Goal: Task Accomplishment & Management: Use online tool/utility

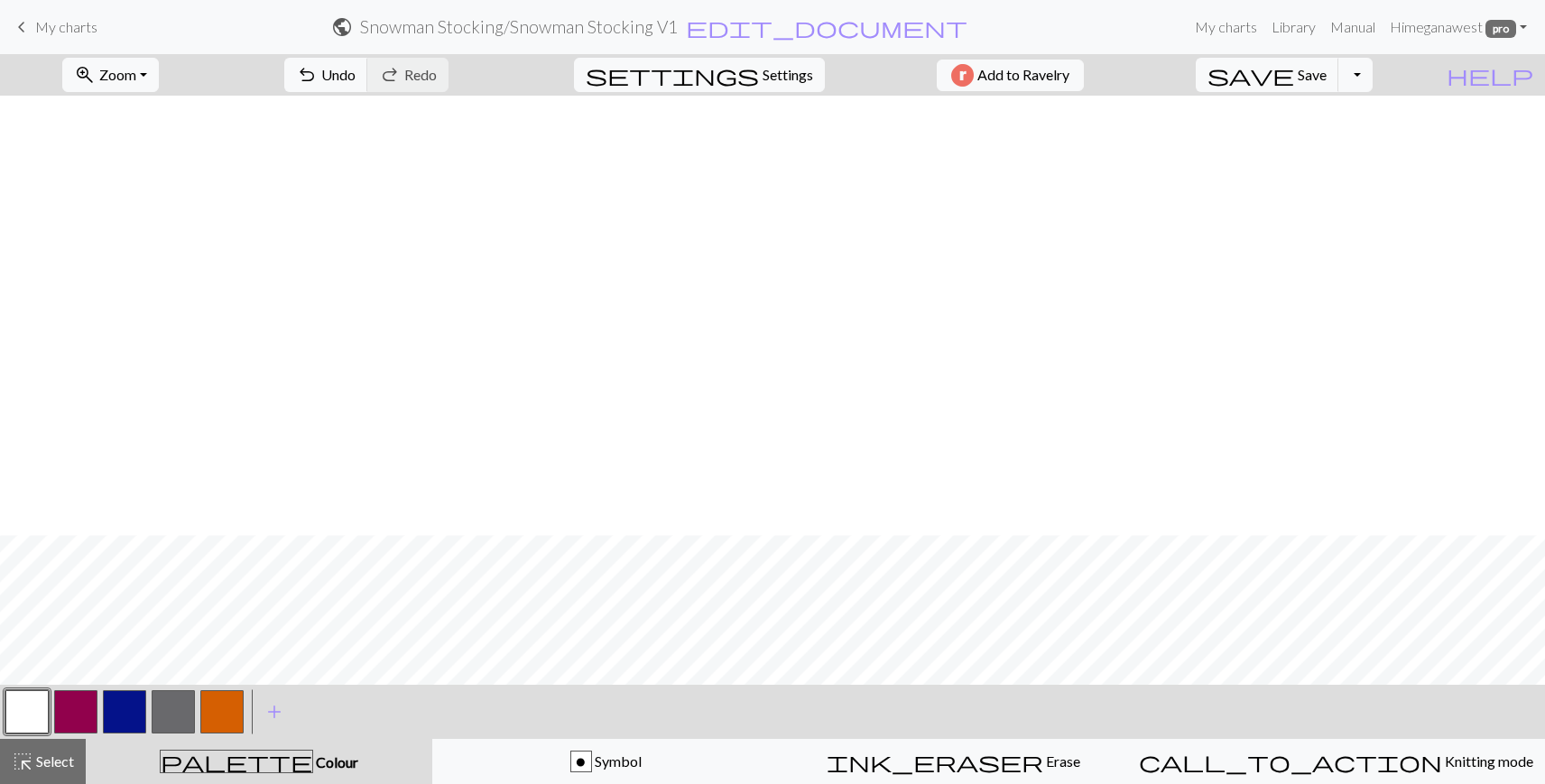
scroll to position [439, 0]
click at [1372, 80] on button "Toggle Dropdown" at bounding box center [1355, 74] width 34 height 34
click at [1351, 116] on button "file_copy Save a copy" at bounding box center [1222, 114] width 298 height 29
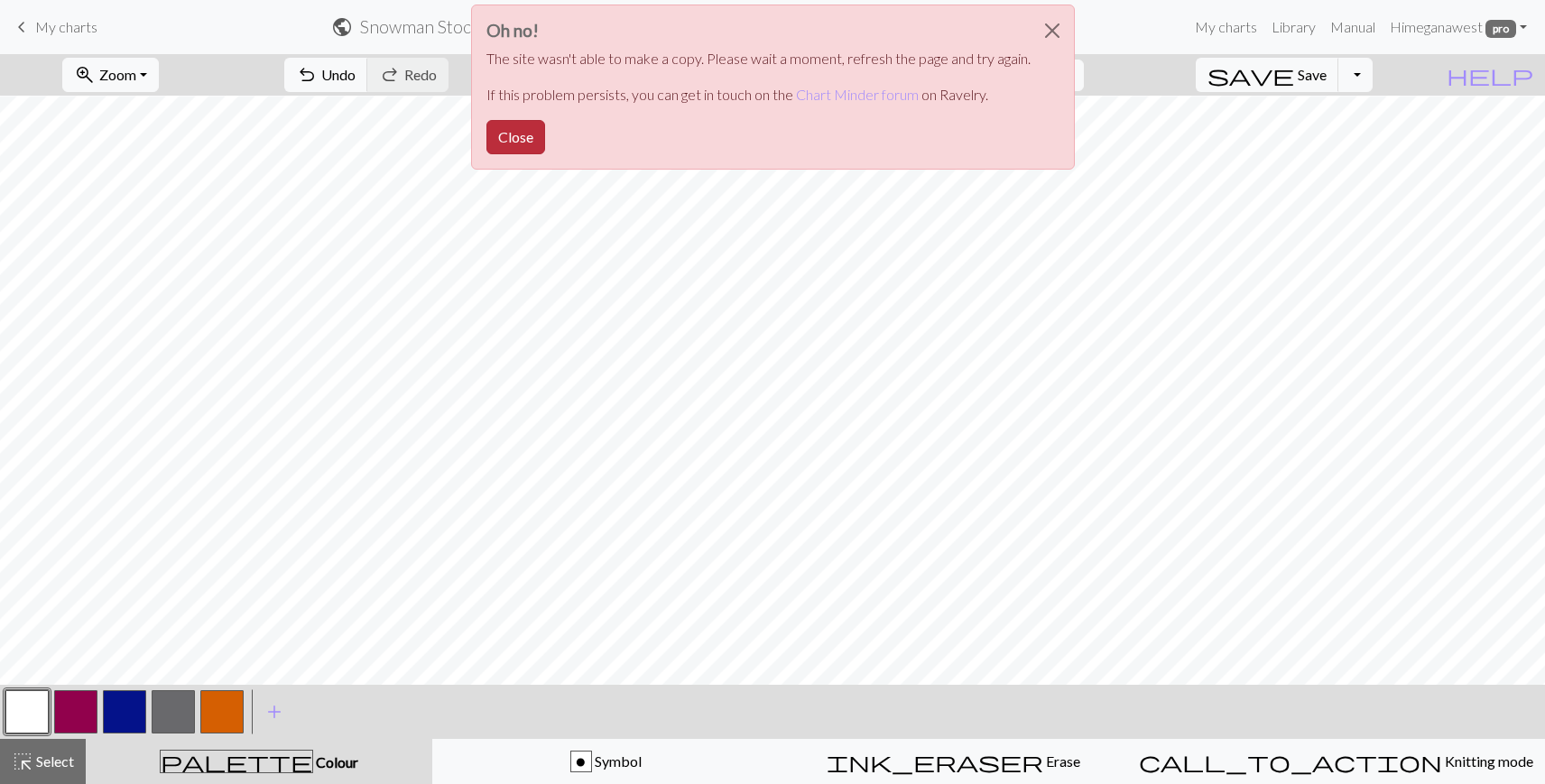
click at [519, 135] on button "Close" at bounding box center [515, 137] width 58 height 34
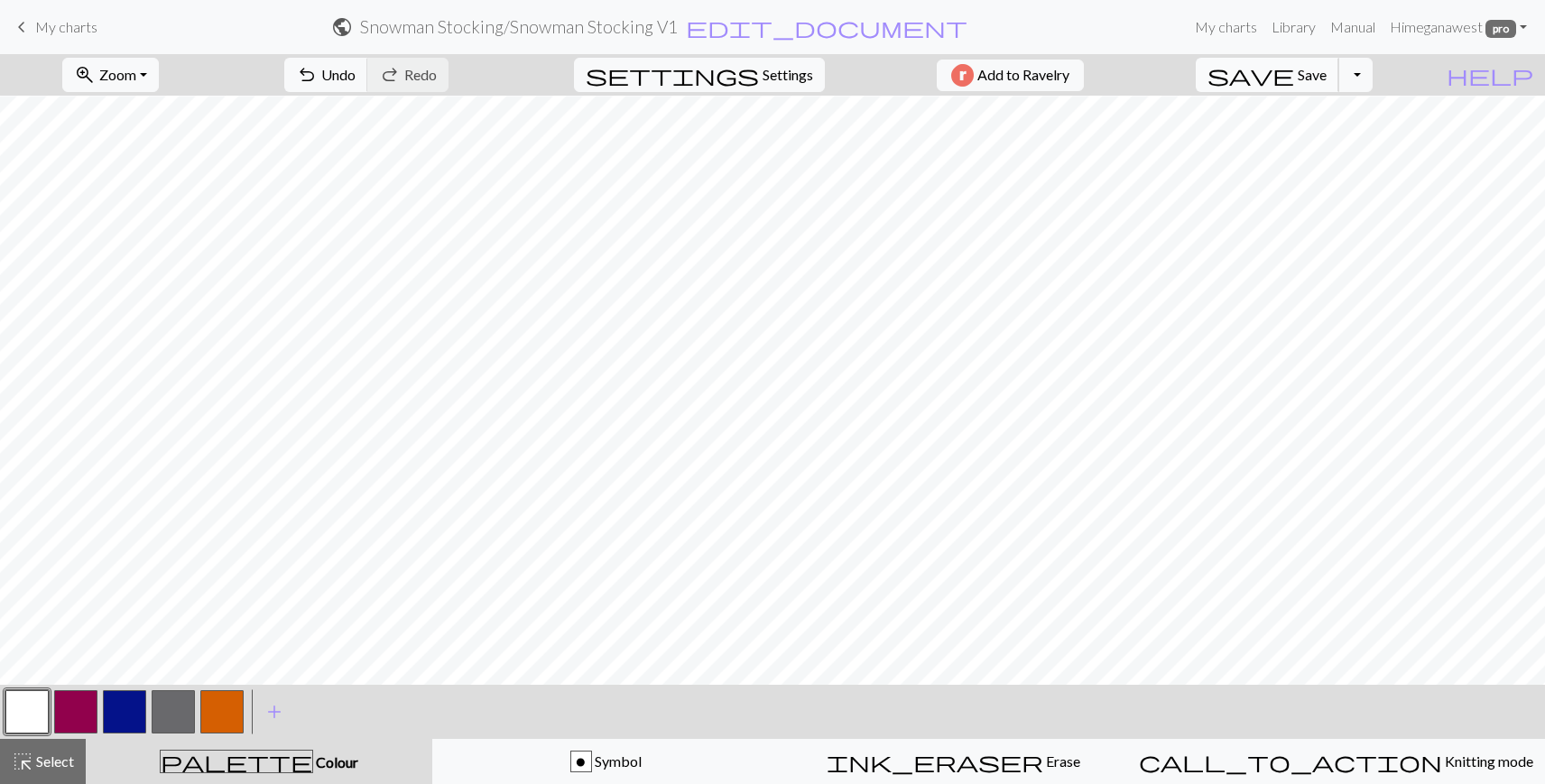
click at [1294, 78] on span "save" at bounding box center [1251, 74] width 87 height 25
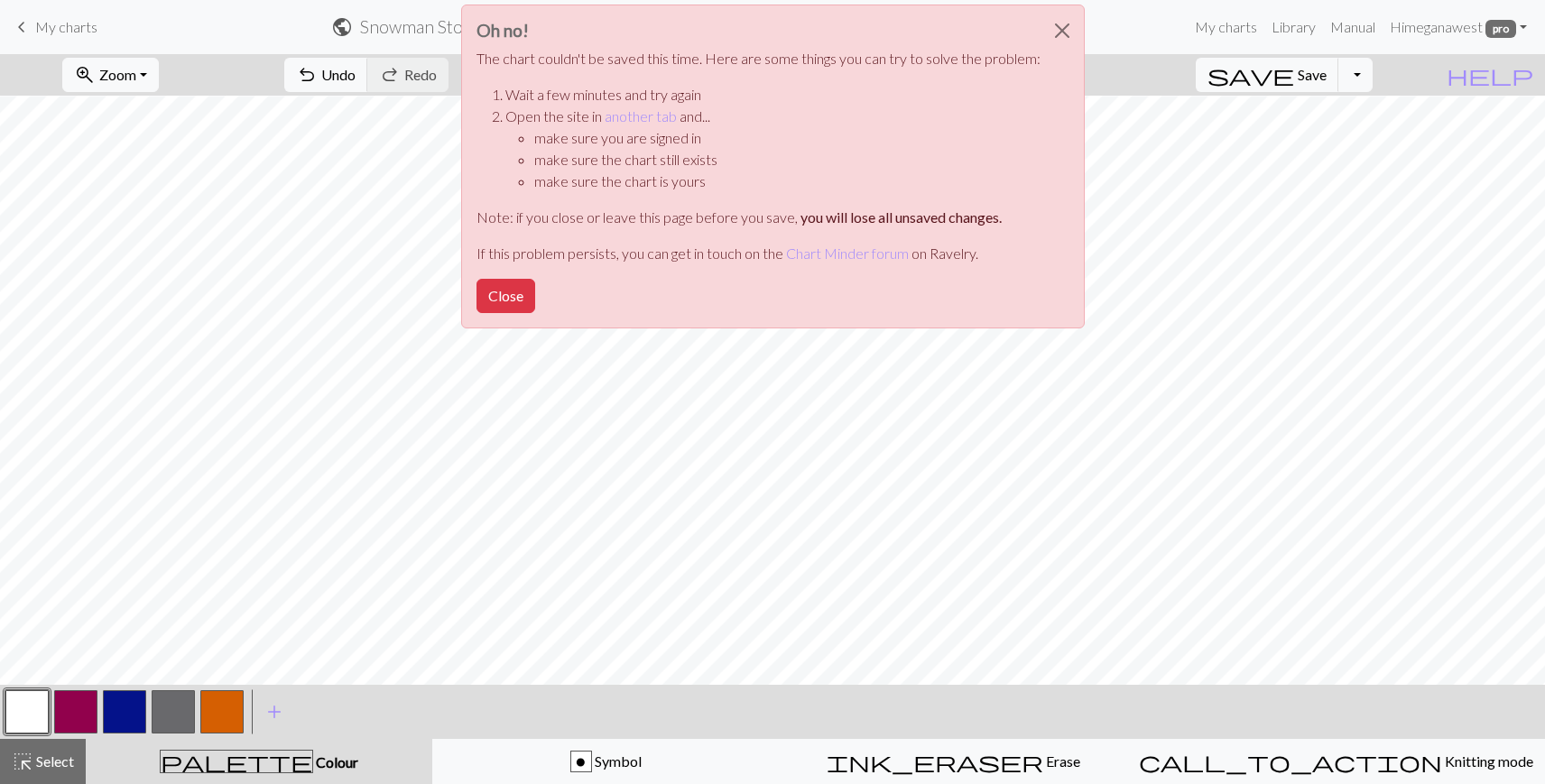
click at [1314, 72] on div "Oh no! The chart couldn't be saved this time. Here are some things you can try …" at bounding box center [772, 171] width 1545 height 343
click at [1059, 26] on button "Close" at bounding box center [1061, 31] width 43 height 51
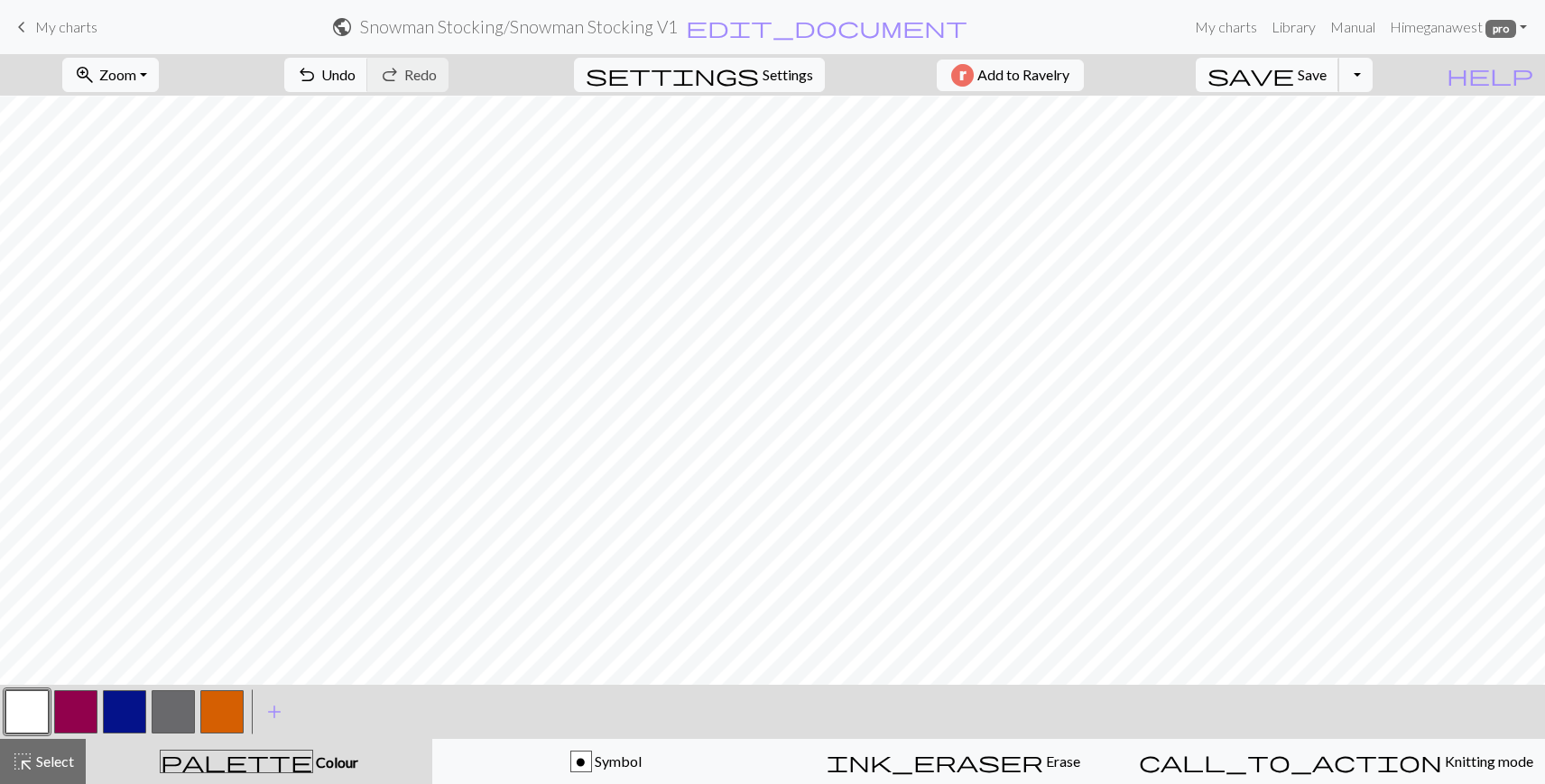
click at [1294, 80] on span "save" at bounding box center [1251, 74] width 87 height 25
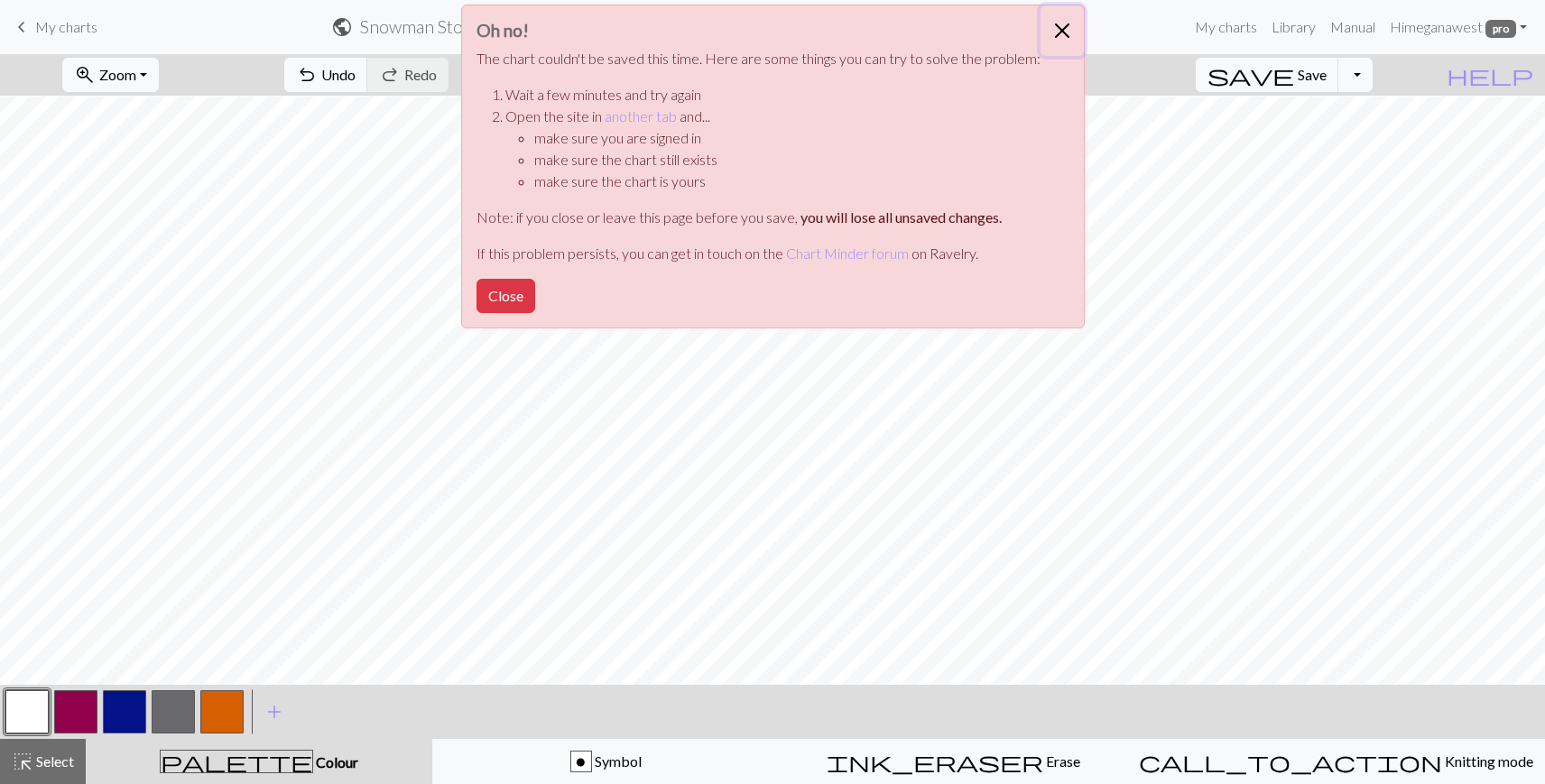
click at [1066, 21] on button "Close" at bounding box center [1061, 31] width 43 height 51
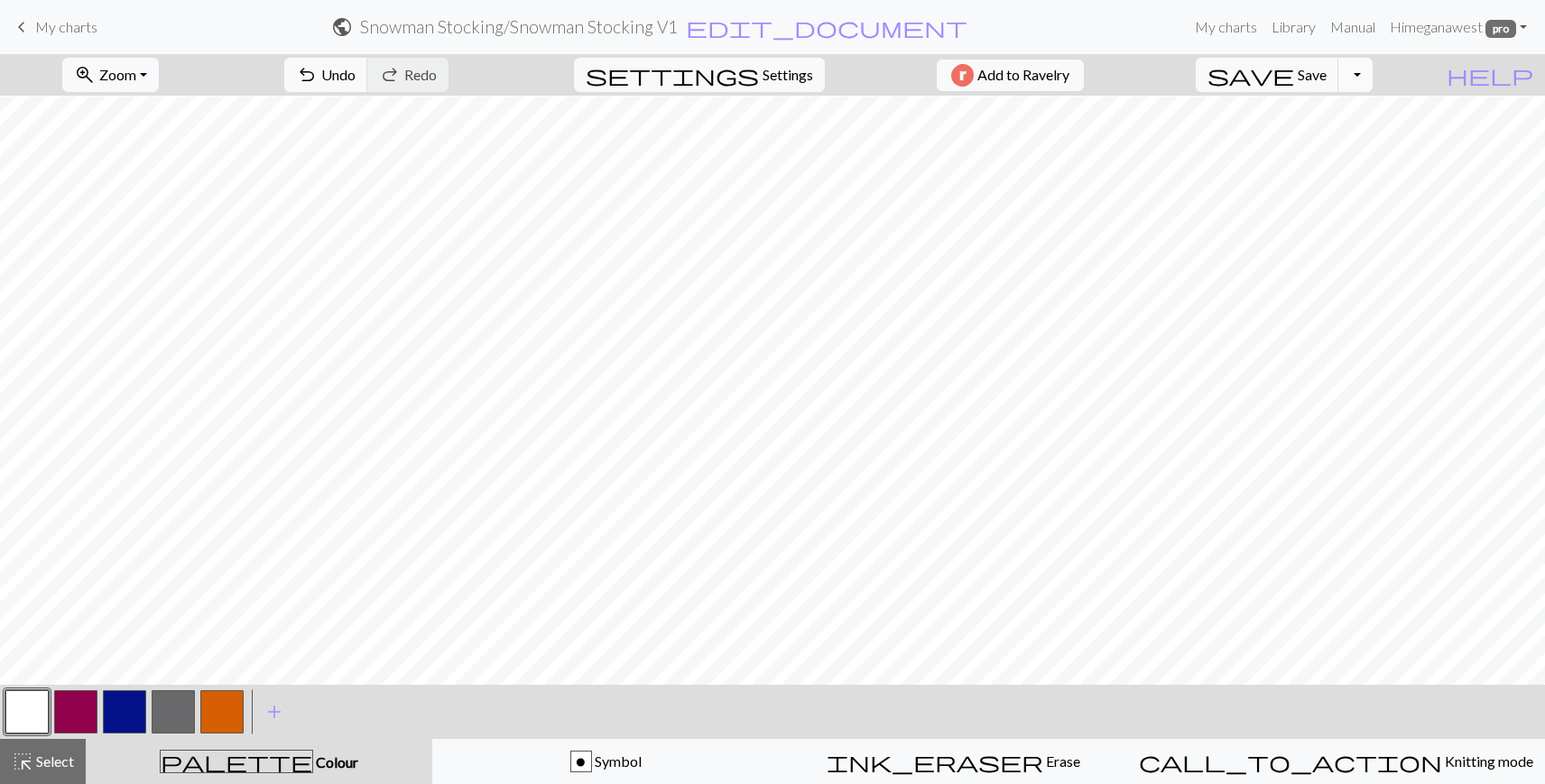
click at [1372, 77] on button "Toggle Dropdown" at bounding box center [1355, 74] width 34 height 34
click at [1341, 121] on button "file_copy Save a copy" at bounding box center [1222, 114] width 298 height 29
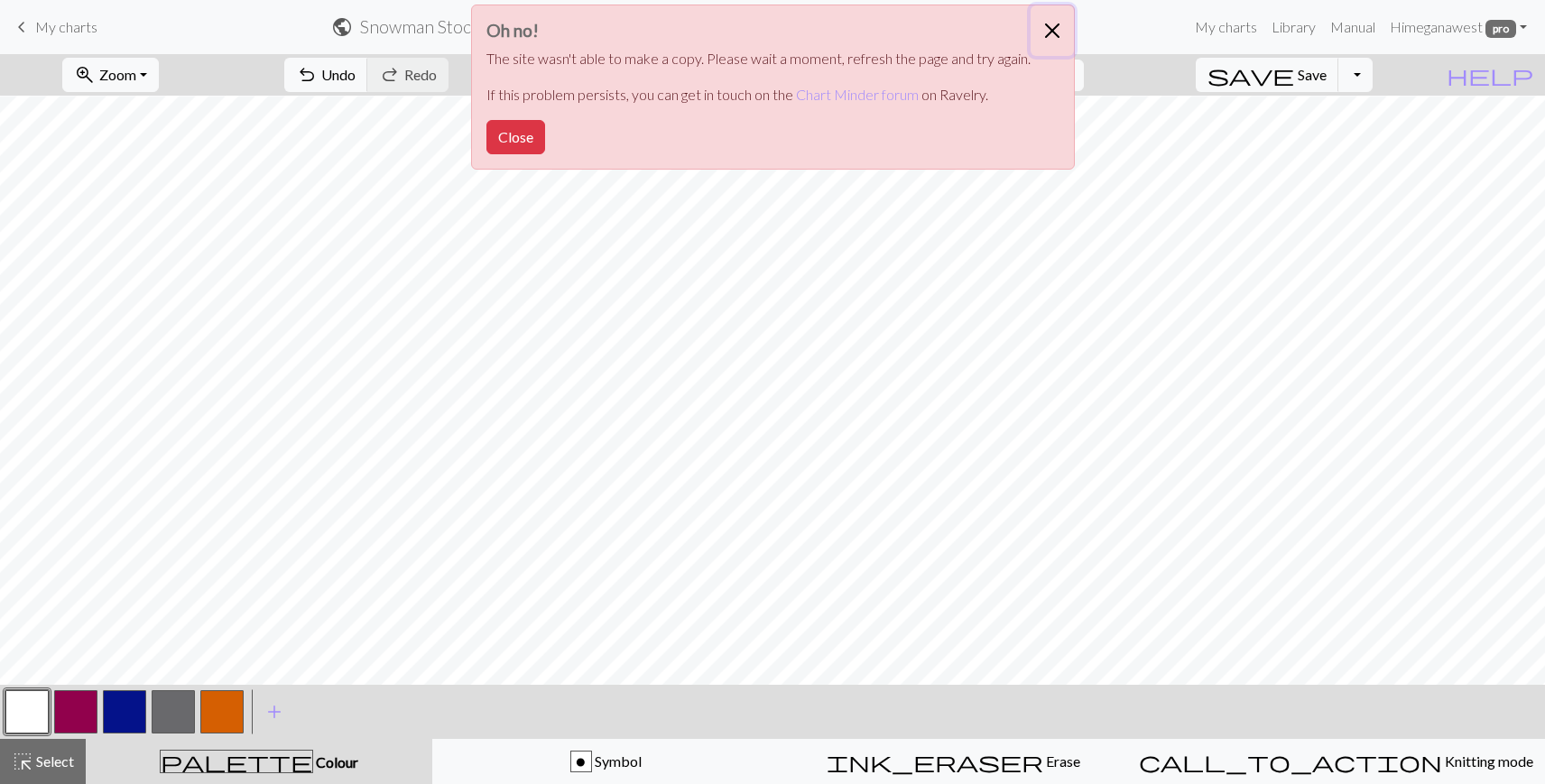
click at [1044, 28] on button "Close" at bounding box center [1052, 31] width 43 height 51
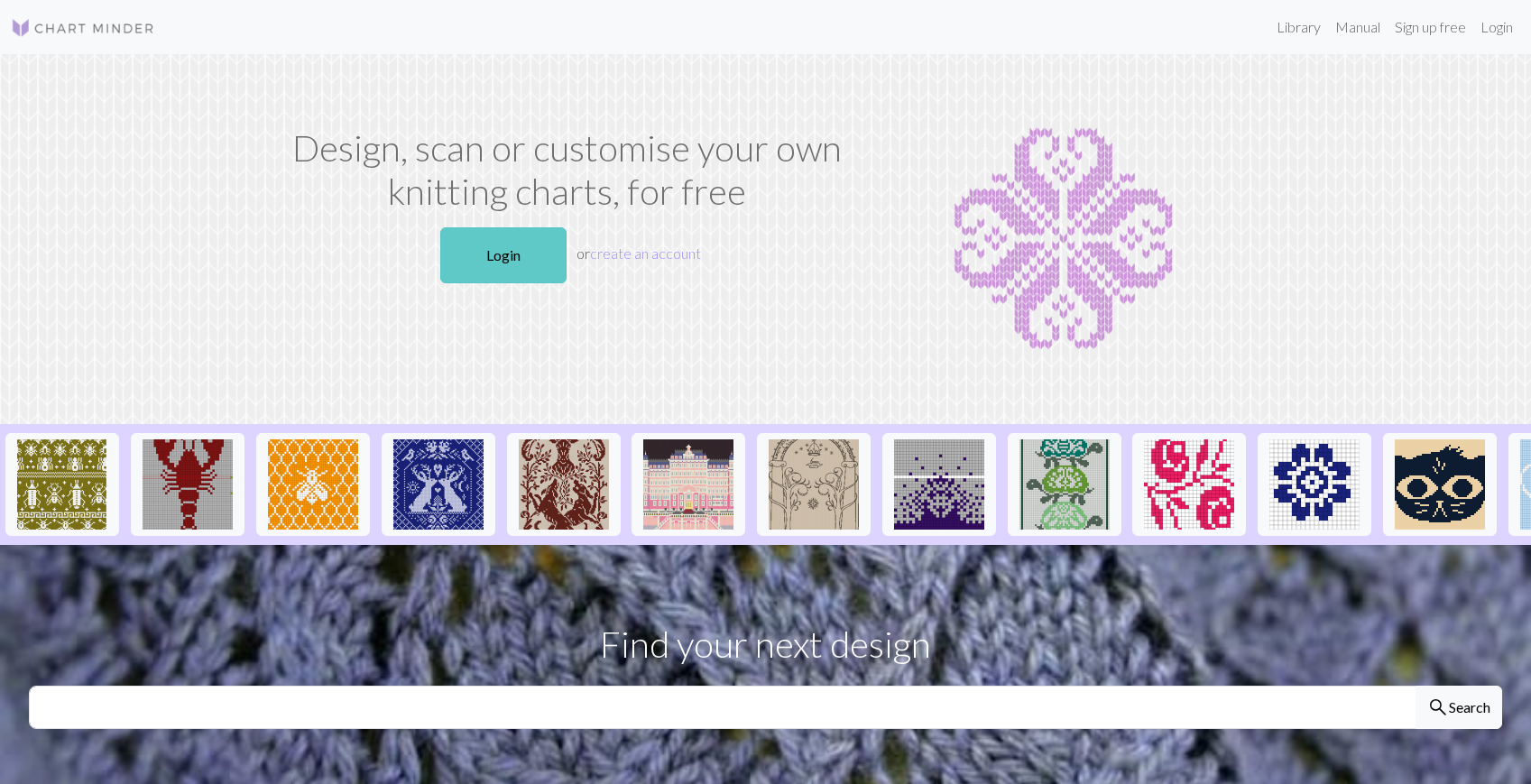
click at [504, 250] on link "Login" at bounding box center [503, 255] width 127 height 56
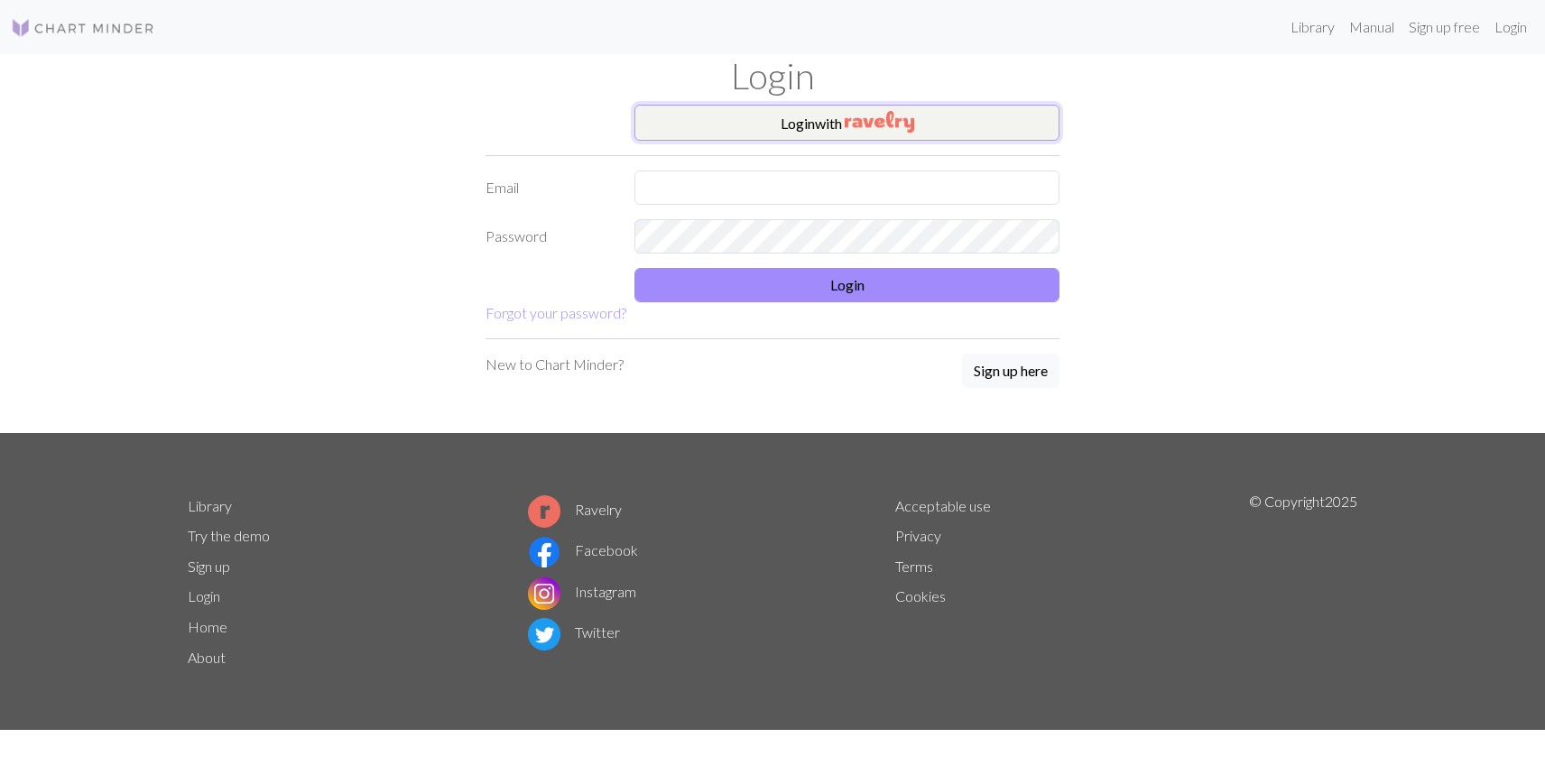
click at [779, 131] on button "Login with" at bounding box center [847, 122] width 425 height 36
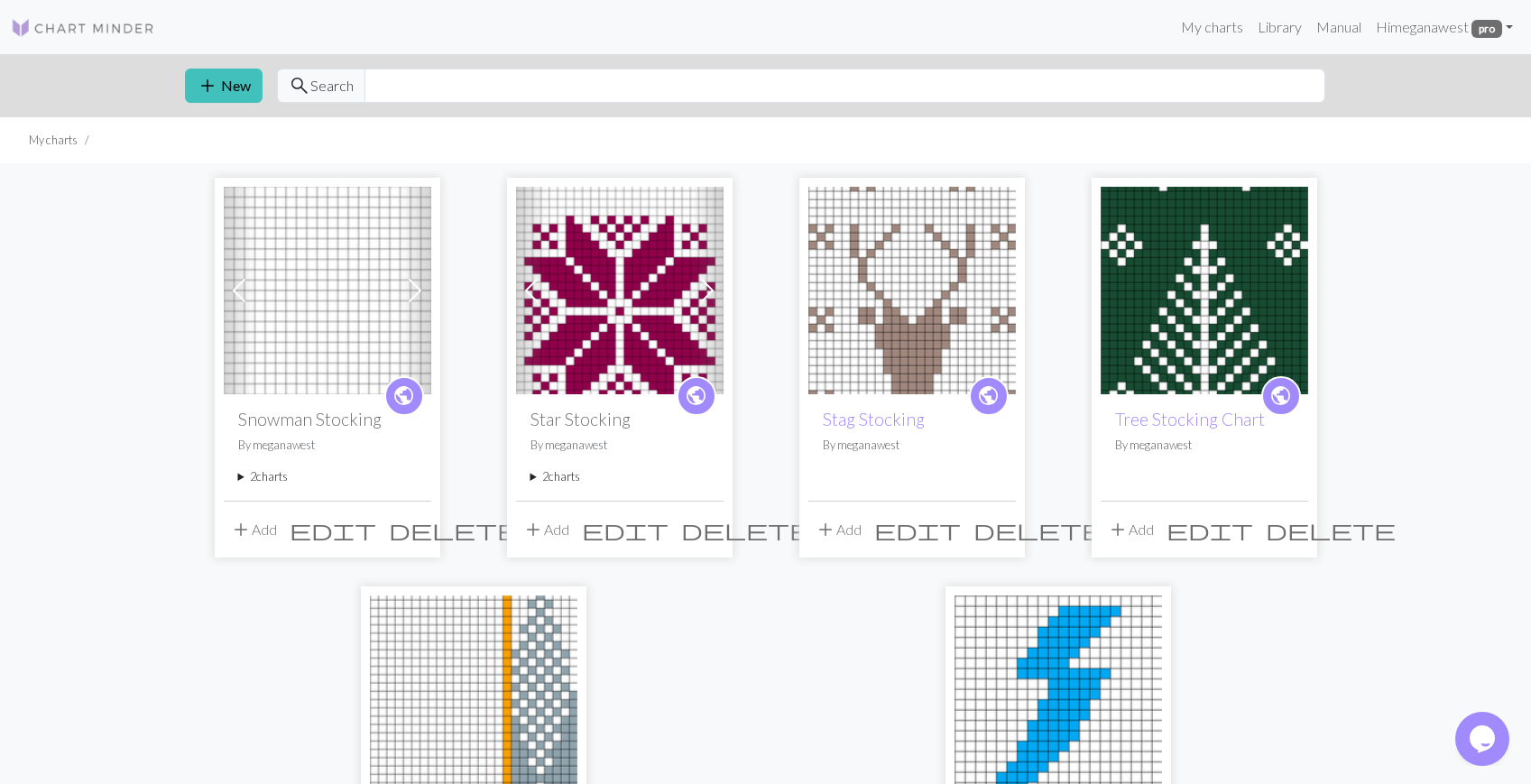
click at [332, 314] on img at bounding box center [327, 290] width 207 height 207
